Goal: Book appointment/travel/reservation

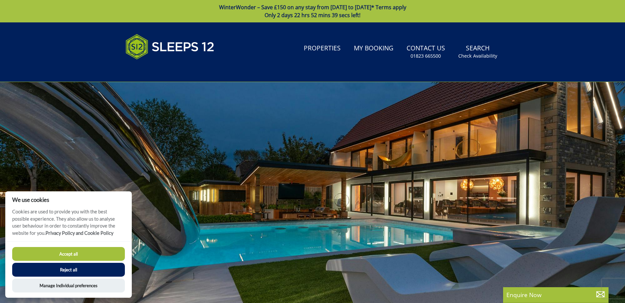
click at [52, 257] on button "Accept all" at bounding box center [68, 254] width 113 height 14
checkbox input "true"
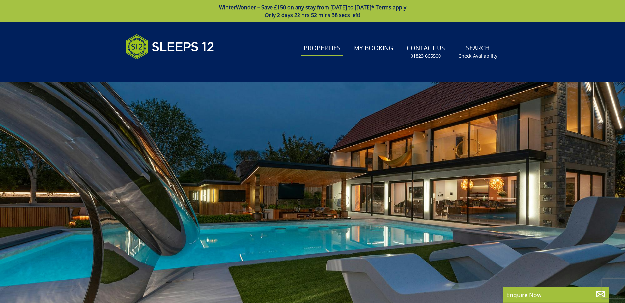
click at [335, 53] on link "Properties" at bounding box center [322, 48] width 42 height 15
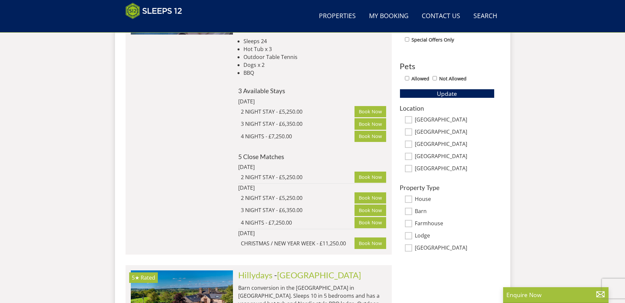
scroll to position [302, 0]
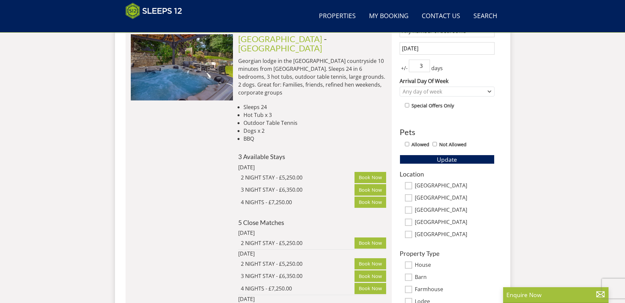
click at [418, 146] on label "Allowed" at bounding box center [420, 144] width 18 height 7
click at [409, 146] on input "Allowed" at bounding box center [407, 144] width 4 height 4
checkbox input "true"
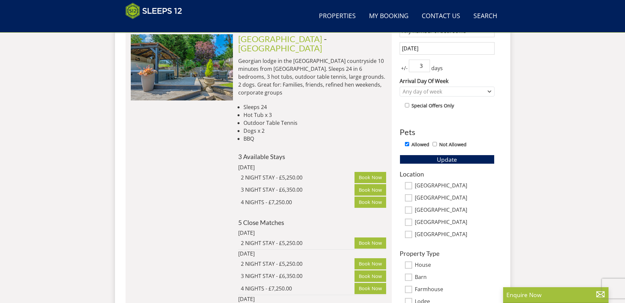
scroll to position [138, 0]
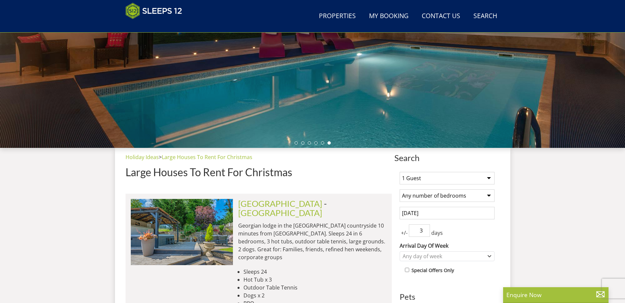
click at [451, 180] on select "1 Guest 2 Guests 3 Guests 4 Guests 5 Guests 6 Guests 7 Guests 8 Guests 9 Guests…" at bounding box center [447, 178] width 95 height 13
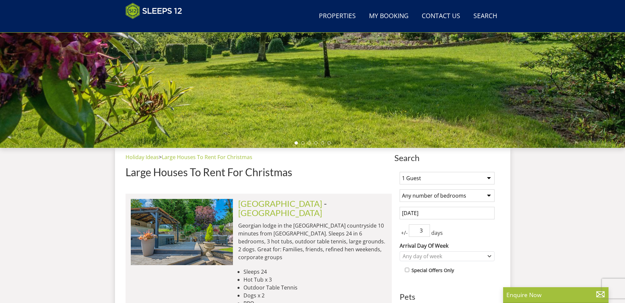
select select "16"
click at [400, 172] on select "1 Guest 2 Guests 3 Guests 4 Guests 5 Guests 6 Guests 7 Guests 8 Guests 9 Guests…" at bounding box center [447, 178] width 95 height 13
click at [456, 197] on select "Any number of bedrooms 1 Bedroom 2 Bedrooms 3 Bedrooms 4 Bedrooms 5 Bedrooms 6 …" at bounding box center [447, 195] width 95 height 13
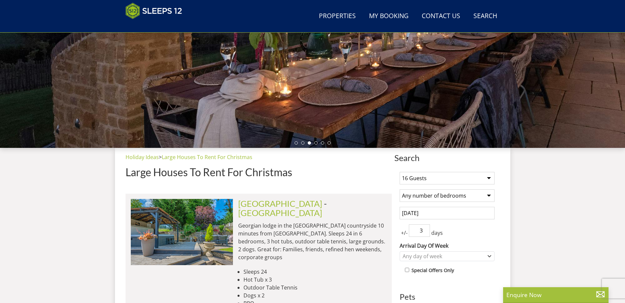
select select "7"
click at [400, 189] on select "Any number of bedrooms 1 Bedroom 2 Bedrooms 3 Bedrooms 4 Bedrooms 5 Bedrooms 6 …" at bounding box center [447, 195] width 95 height 13
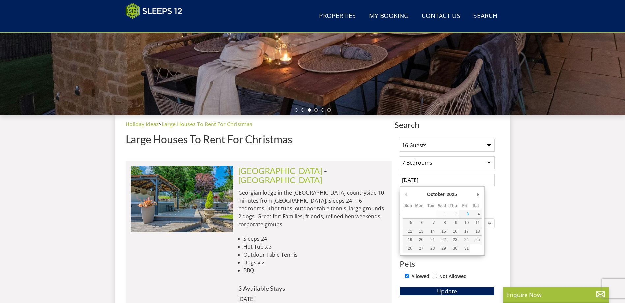
click at [450, 179] on input "[DATE]" at bounding box center [447, 180] width 95 height 13
type input "[DATE]"
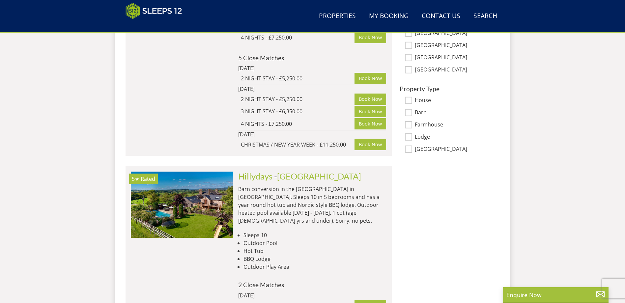
scroll to position [302, 0]
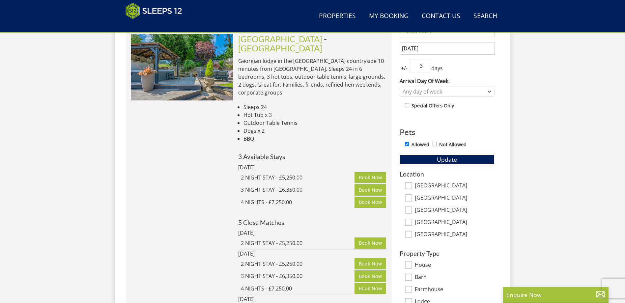
click at [456, 158] on span "Update" at bounding box center [447, 160] width 20 height 8
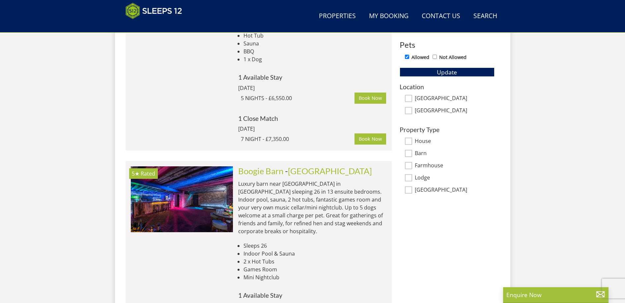
scroll to position [159, 0]
